Goal: Download file/media

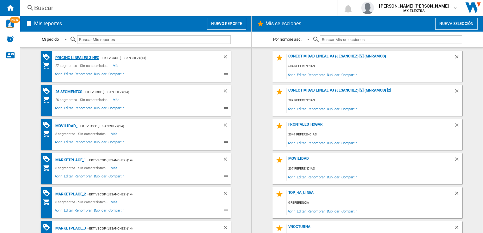
click at [66, 61] on div "Pricing lineales 3 neg" at bounding box center [77, 58] width 46 height 8
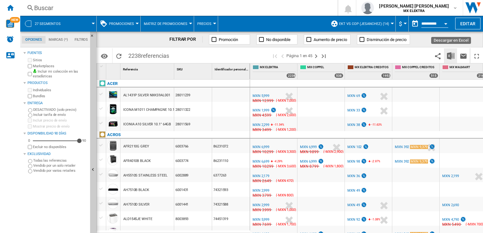
click at [450, 56] on img "Descargar en Excel" at bounding box center [451, 56] width 8 height 8
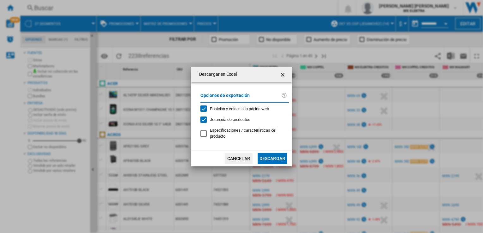
drag, startPoint x: 267, startPoint y: 158, endPoint x: 233, endPoint y: 154, distance: 34.5
click at [267, 159] on button "Descargar" at bounding box center [272, 158] width 29 height 11
